Goal: Transaction & Acquisition: Purchase product/service

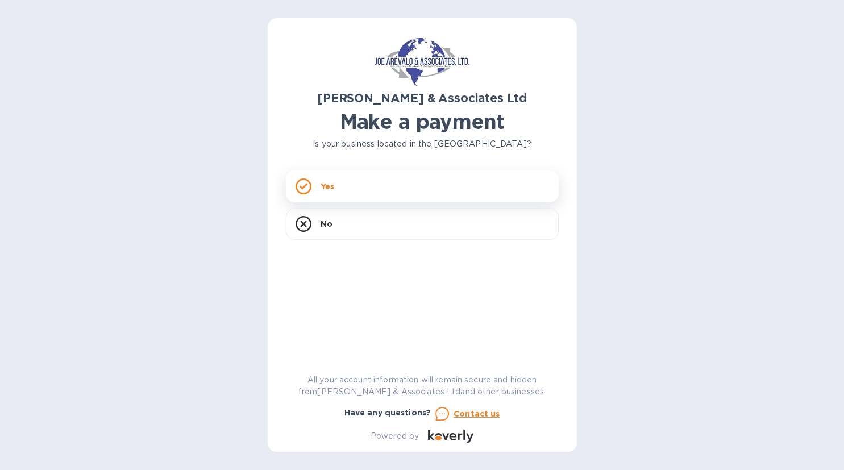
click at [363, 185] on div "Yes" at bounding box center [422, 187] width 273 height 32
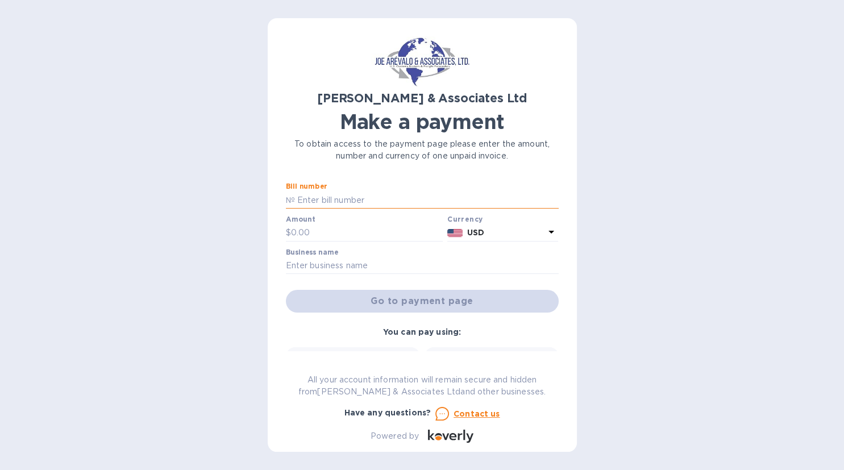
click at [356, 197] on input "text" at bounding box center [427, 200] width 264 height 17
click at [351, 198] on input "text" at bounding box center [427, 200] width 264 height 17
type input "110869-117771"
type input "4,573.50"
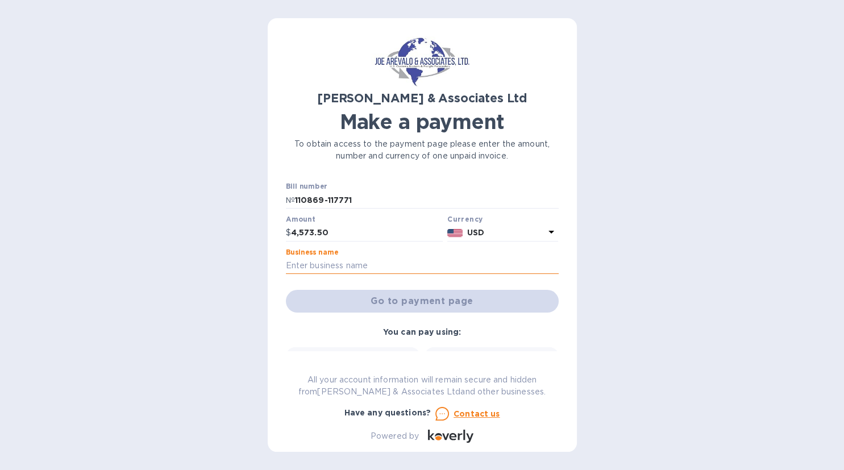
click at [403, 262] on input "text" at bounding box center [422, 266] width 273 height 17
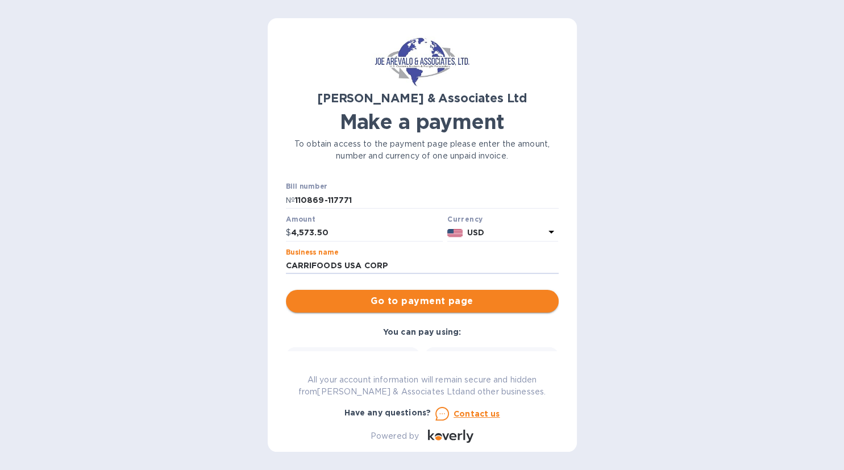
type input "CARRIFOODS USA CORP"
click at [460, 301] on span "Go to payment page" at bounding box center [422, 301] width 255 height 14
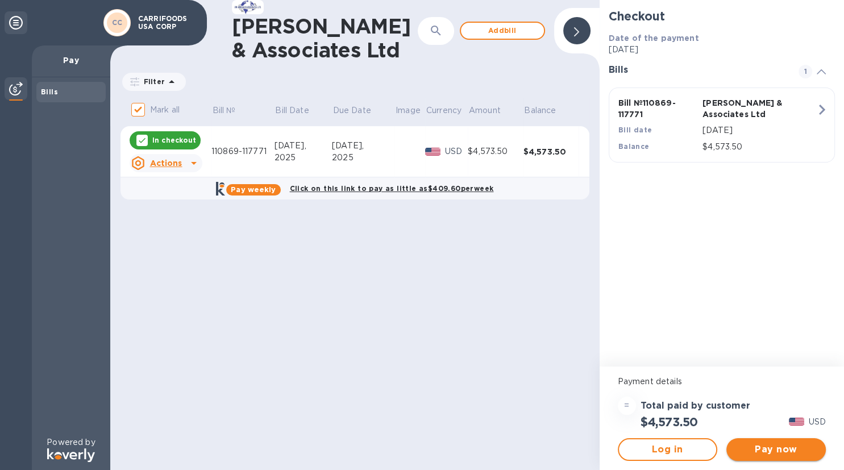
click at [790, 451] on span "Pay now" at bounding box center [776, 450] width 81 height 14
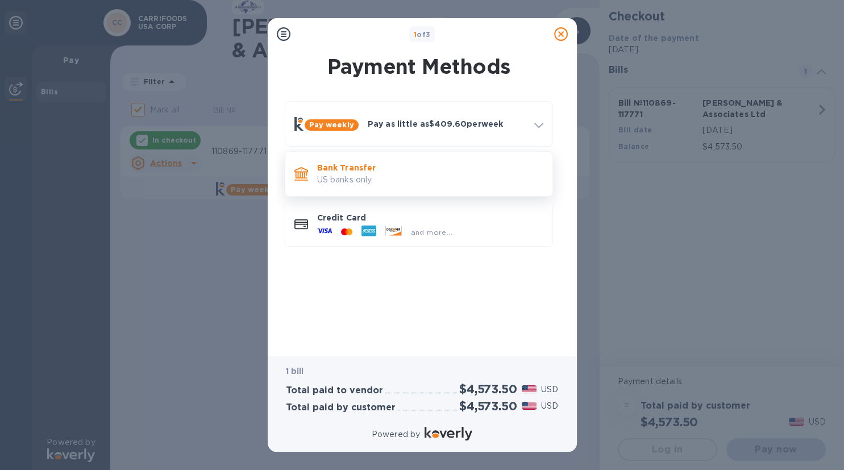
click at [404, 174] on p "US banks only." at bounding box center [430, 180] width 226 height 12
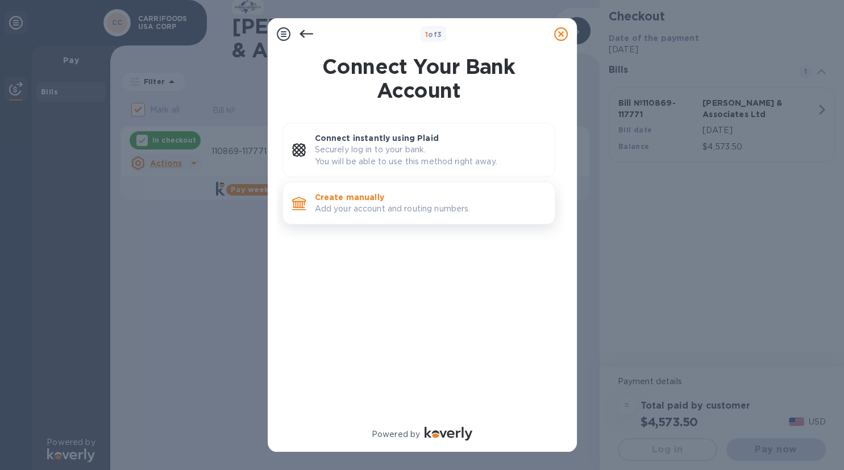
click at [452, 213] on p "Add your account and routing numbers." at bounding box center [430, 209] width 231 height 12
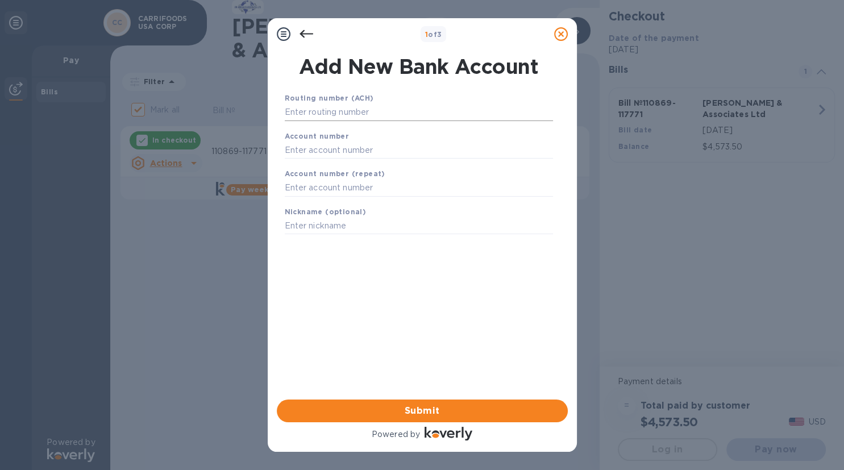
click at [352, 117] on input "text" at bounding box center [419, 112] width 268 height 17
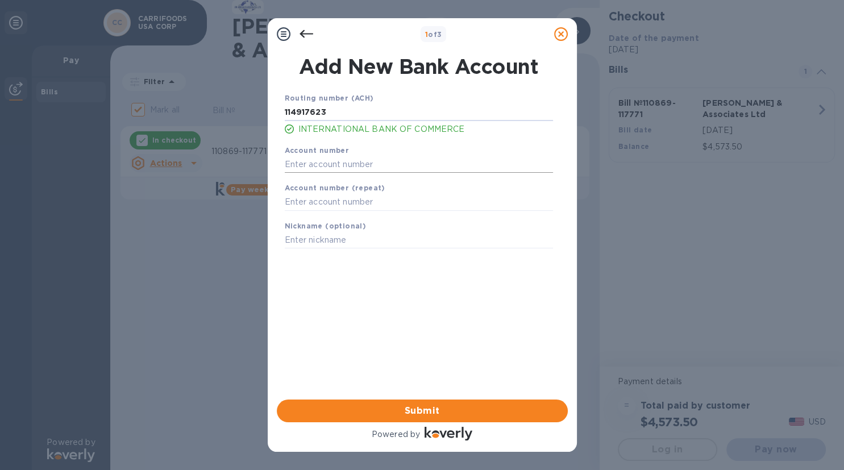
type input "114917623"
click at [331, 162] on input "text" at bounding box center [419, 164] width 268 height 17
type input "2515370233"
click at [363, 205] on input "text" at bounding box center [419, 202] width 268 height 17
type input "2515370233"
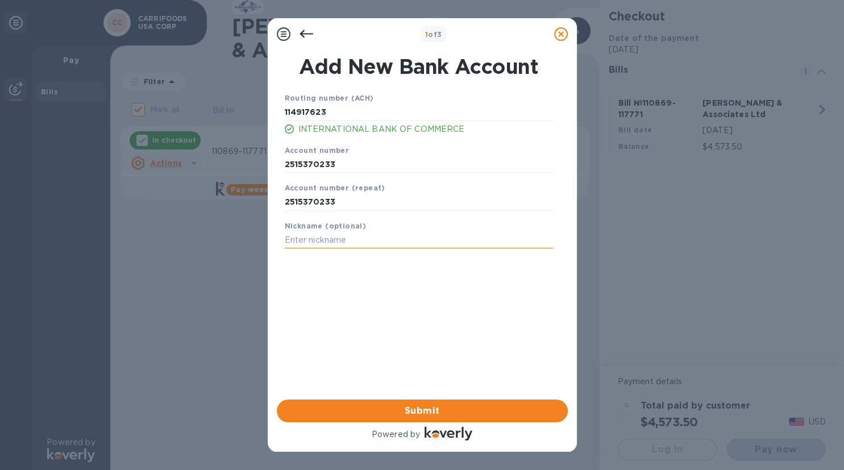
click at [385, 233] on input "text" at bounding box center [419, 240] width 268 height 17
type input "CARRIFOODS [GEOGRAPHIC_DATA]"
click at [401, 407] on span "Submit" at bounding box center [422, 411] width 273 height 14
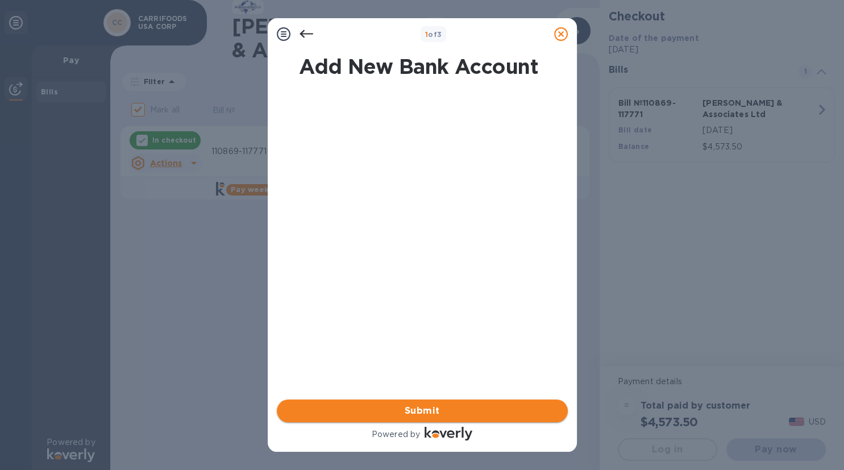
click at [430, 416] on span "Submit" at bounding box center [422, 411] width 273 height 14
